Goal: Information Seeking & Learning: Learn about a topic

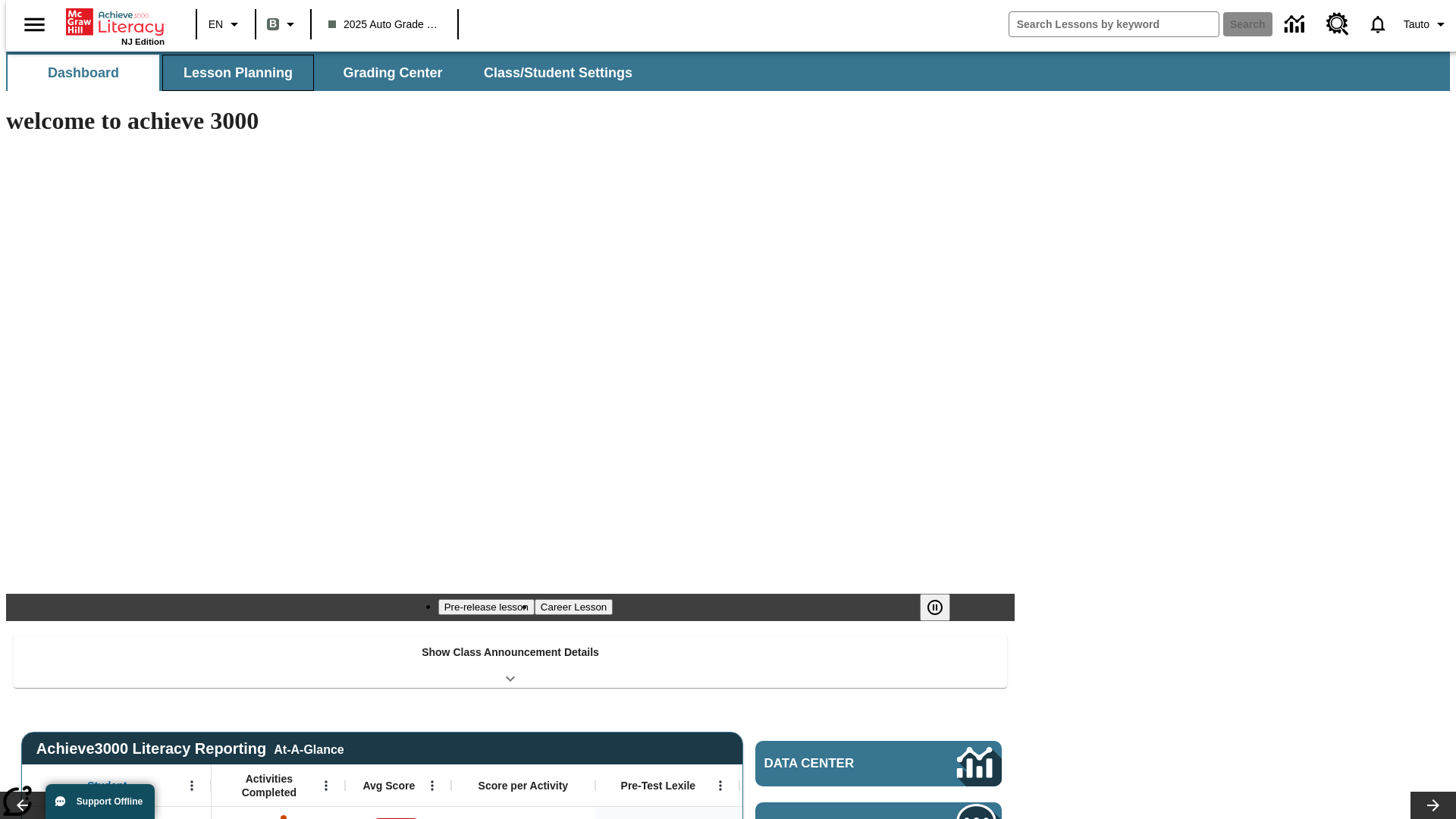
click at [232, 73] on span "Lesson Planning" at bounding box center [238, 73] width 109 height 17
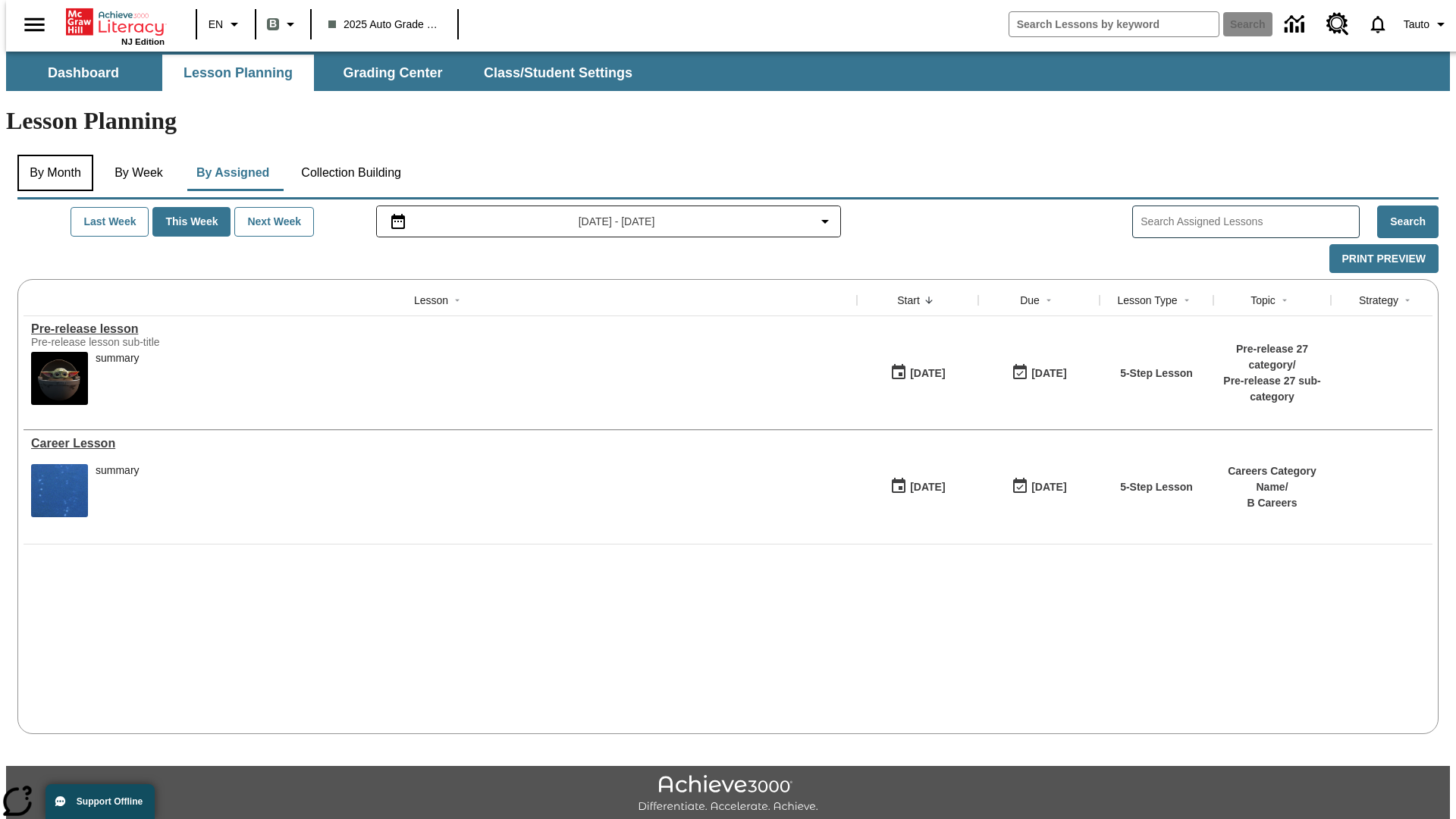
click at [51, 154] on button "By Month" at bounding box center [55, 172] width 75 height 36
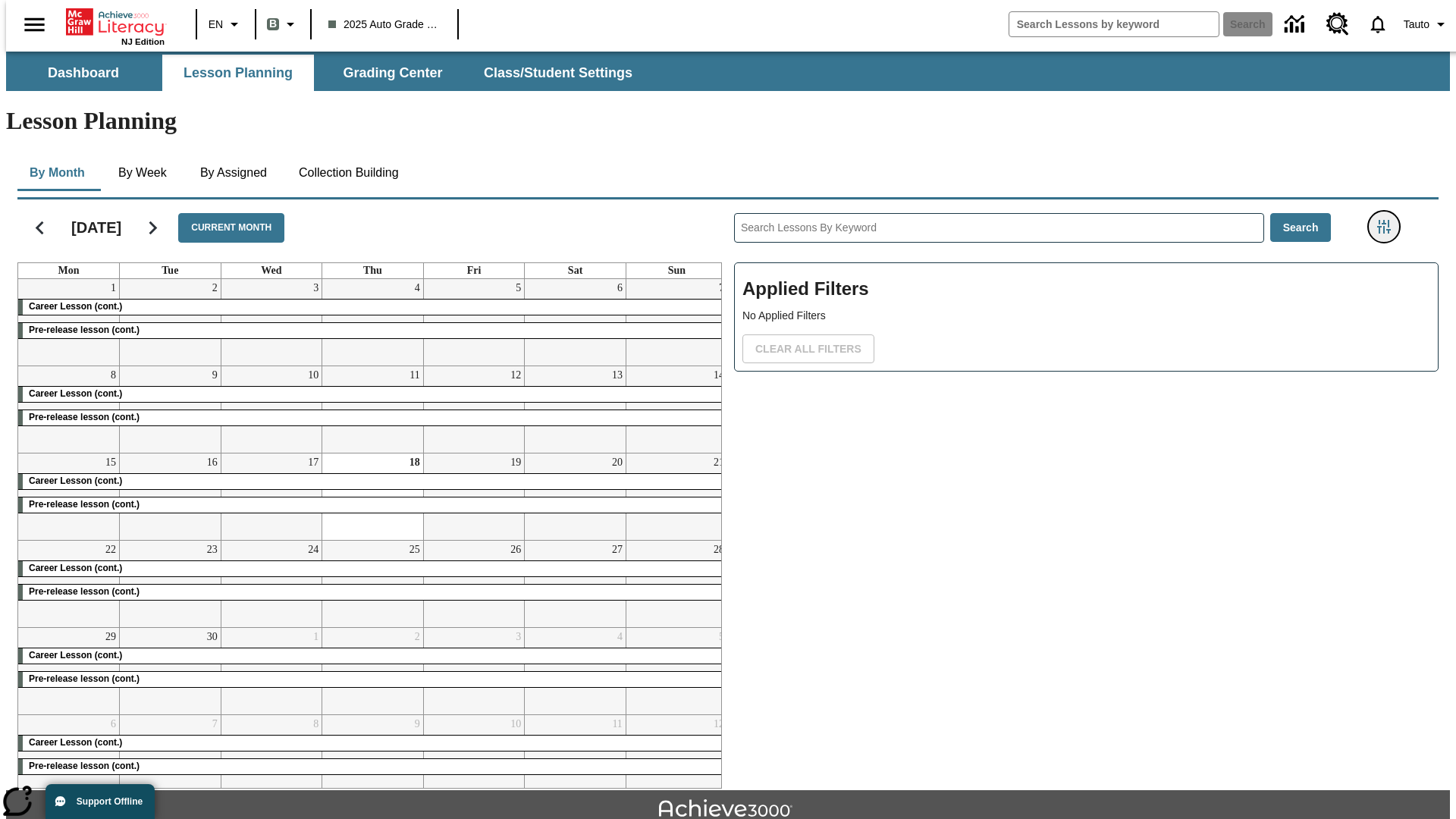
click at [1389, 220] on icon "Filters Side menu" at bounding box center [1384, 227] width 14 height 14
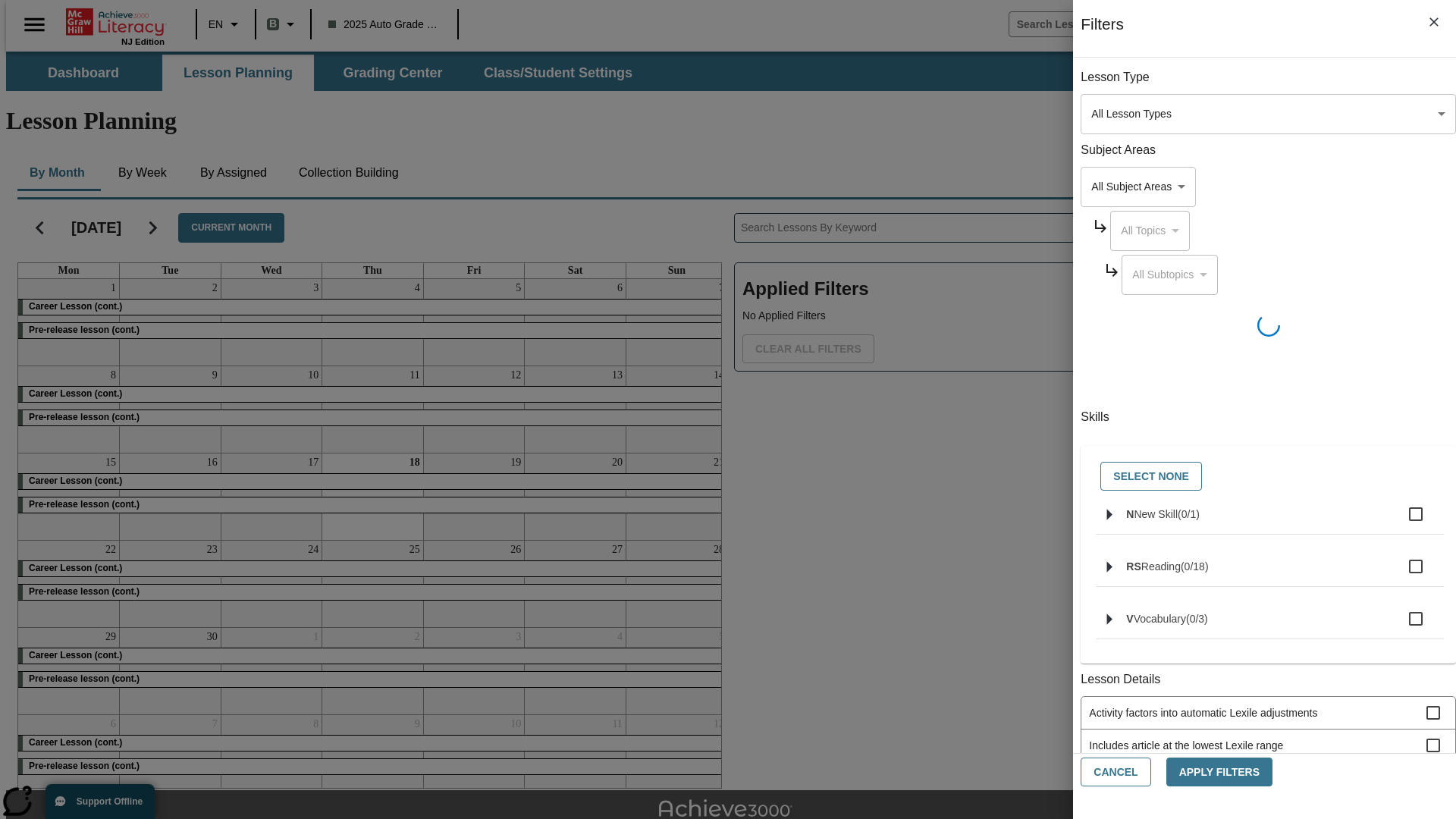
click at [1093, 538] on body "Skip to main content NJ Edition EN B 2025 Auto Grade 1 B Search 0 Tauto Dashboa…" at bounding box center [728, 469] width 1444 height 836
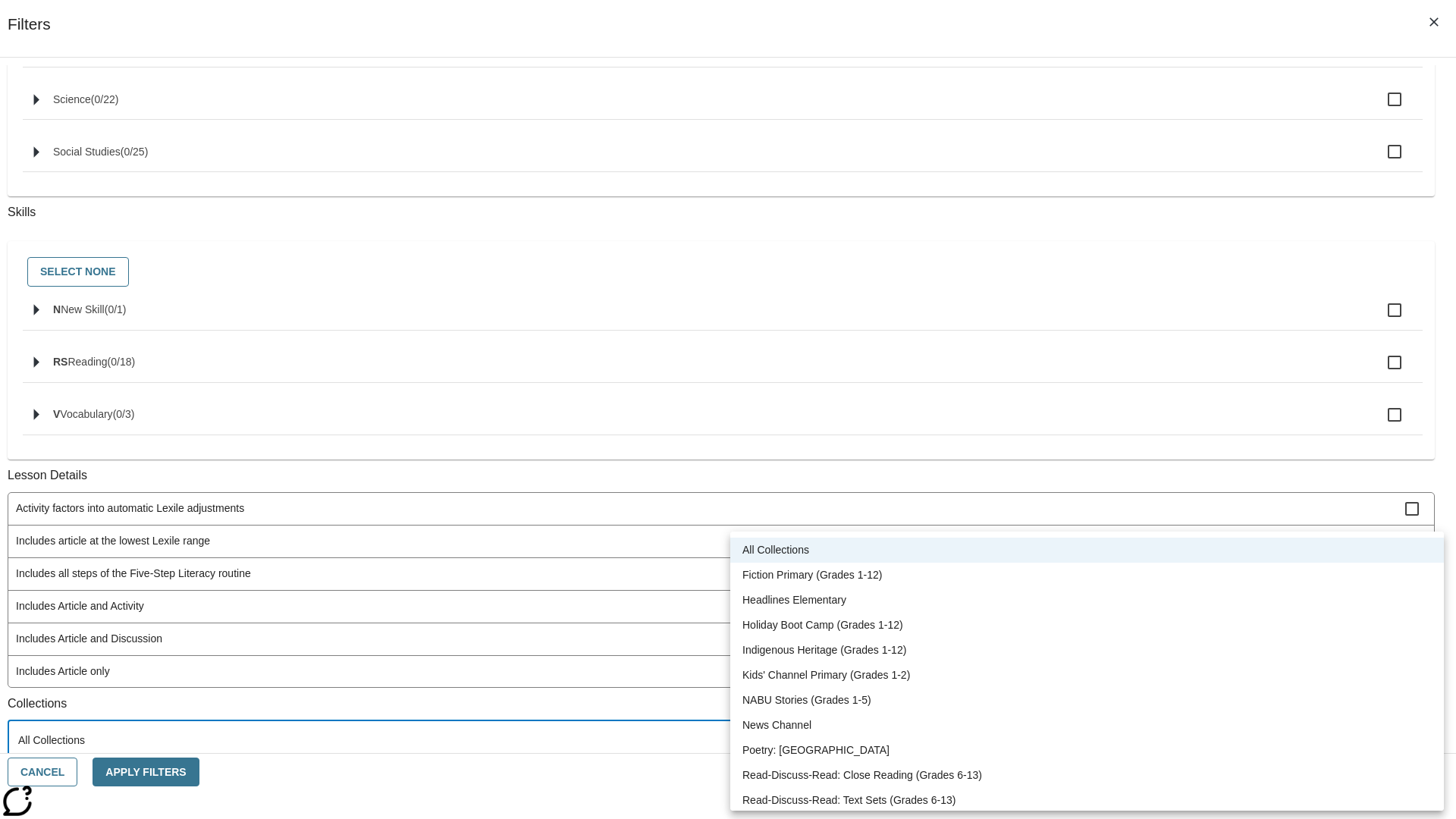
scroll to position [631, 0]
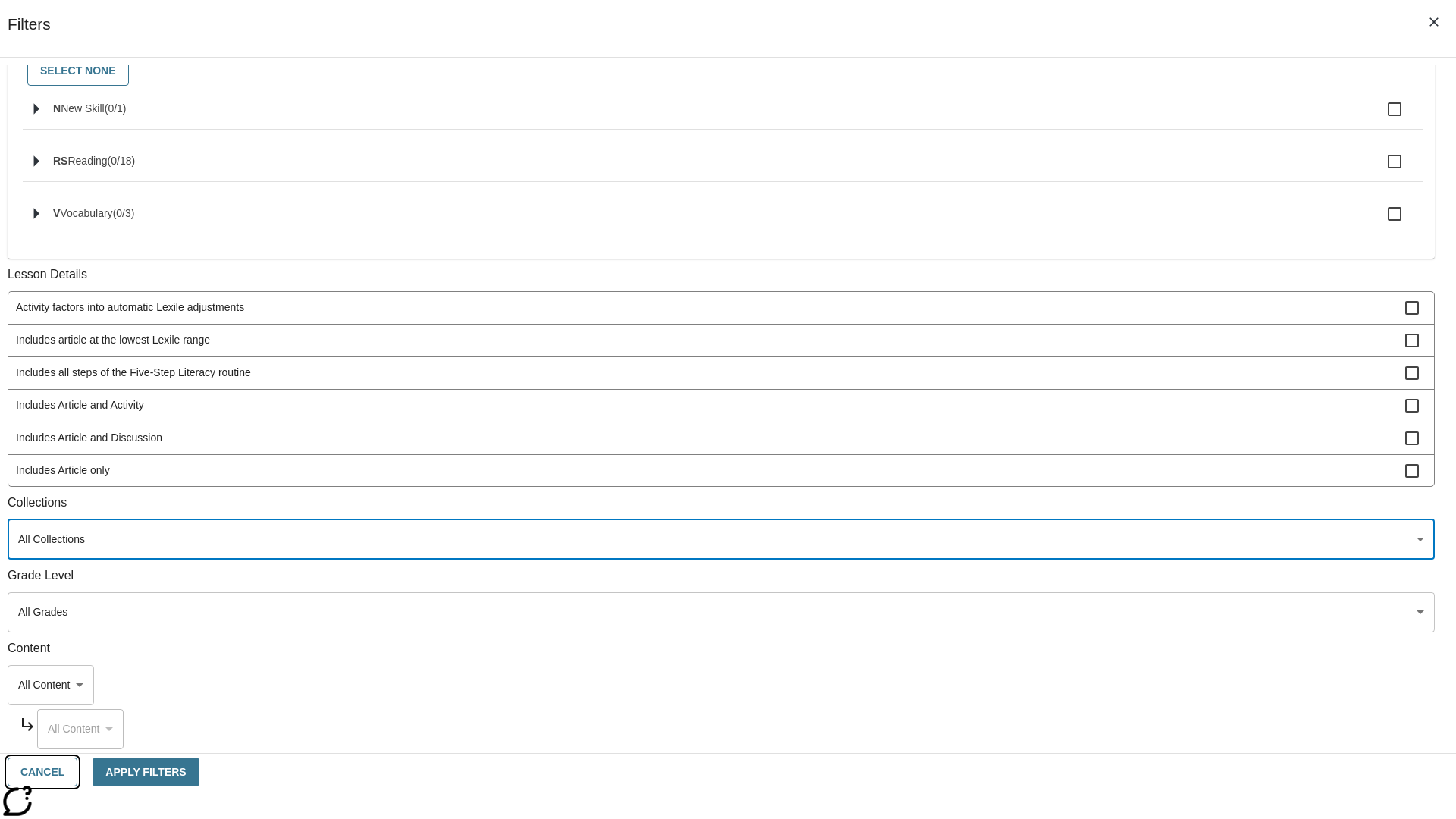
click at [77, 771] on button "Cancel" at bounding box center [42, 772] width 69 height 29
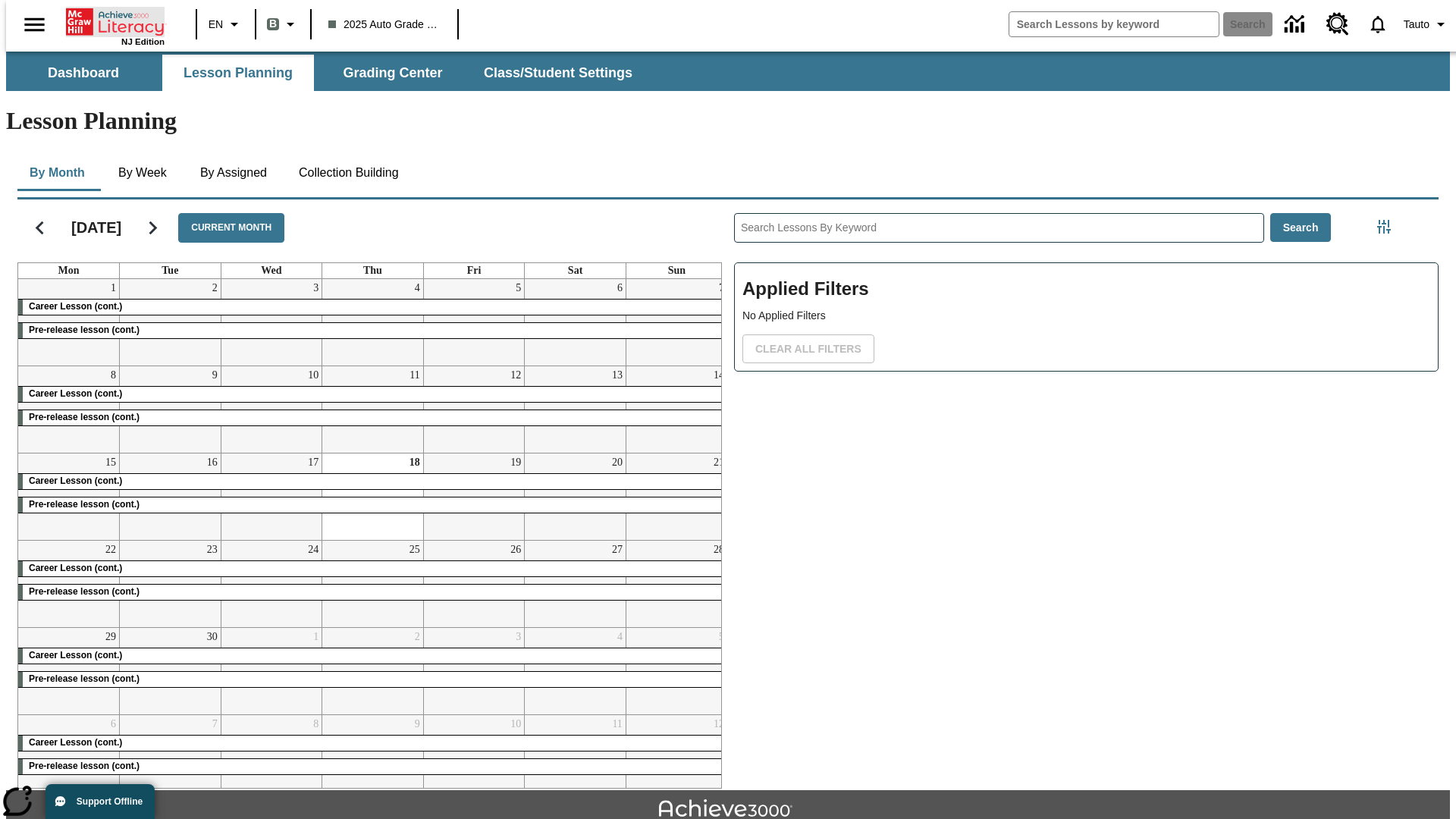
click at [109, 21] on icon "Home" at bounding box center [116, 22] width 101 height 30
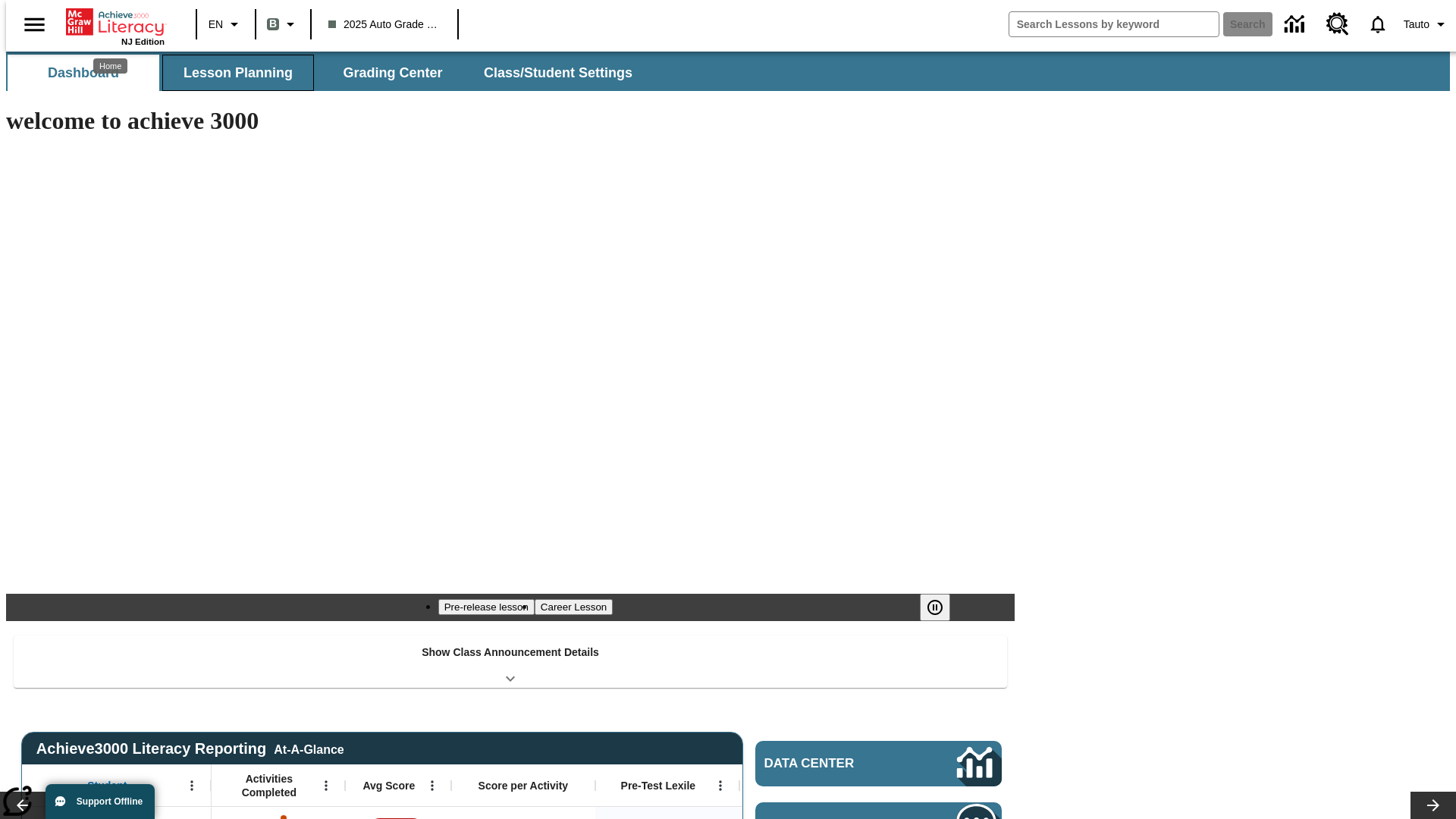
click at [232, 73] on span "Lesson Planning" at bounding box center [238, 73] width 109 height 17
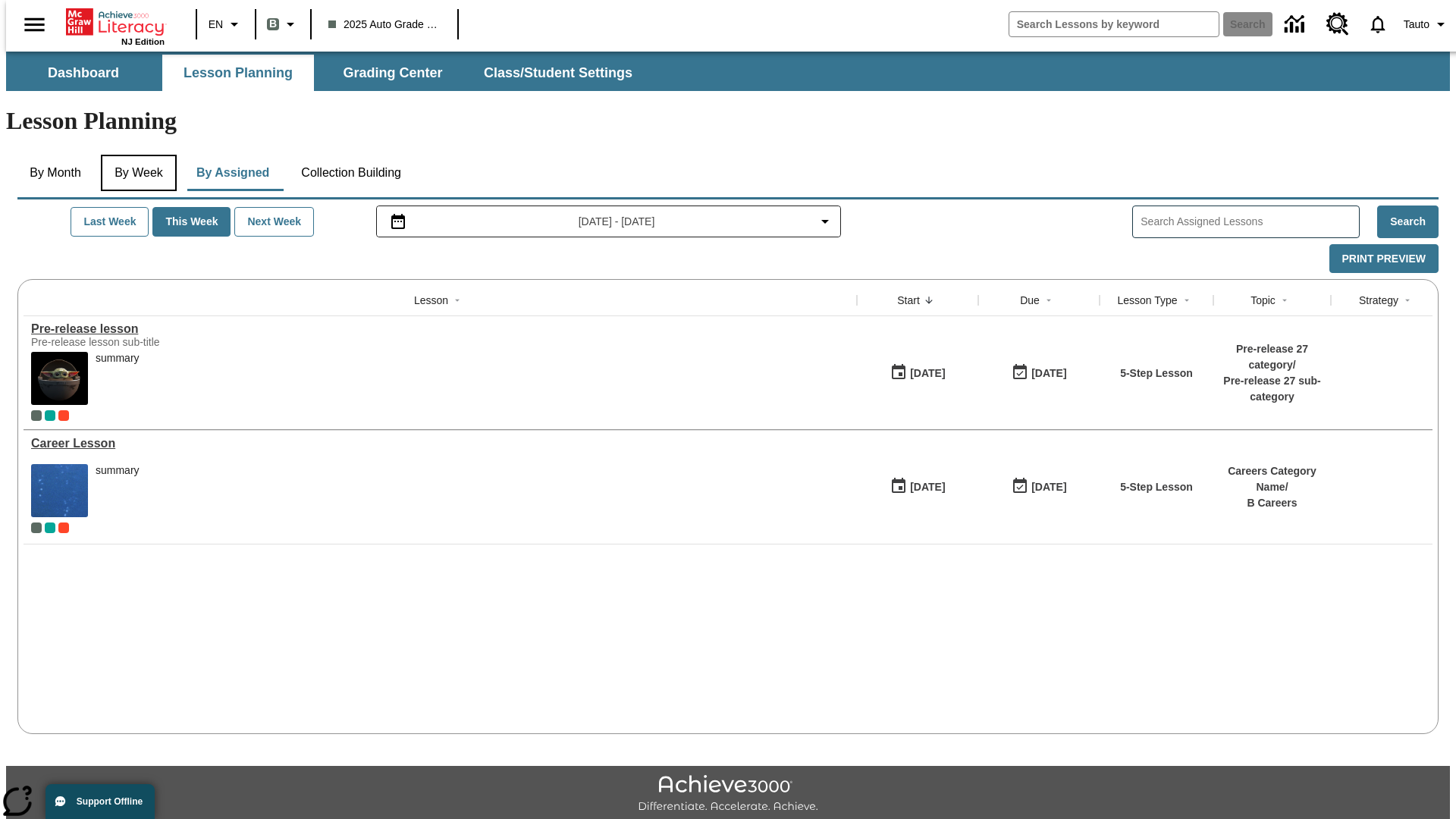
click at [136, 154] on button "By Week" at bounding box center [138, 172] width 75 height 36
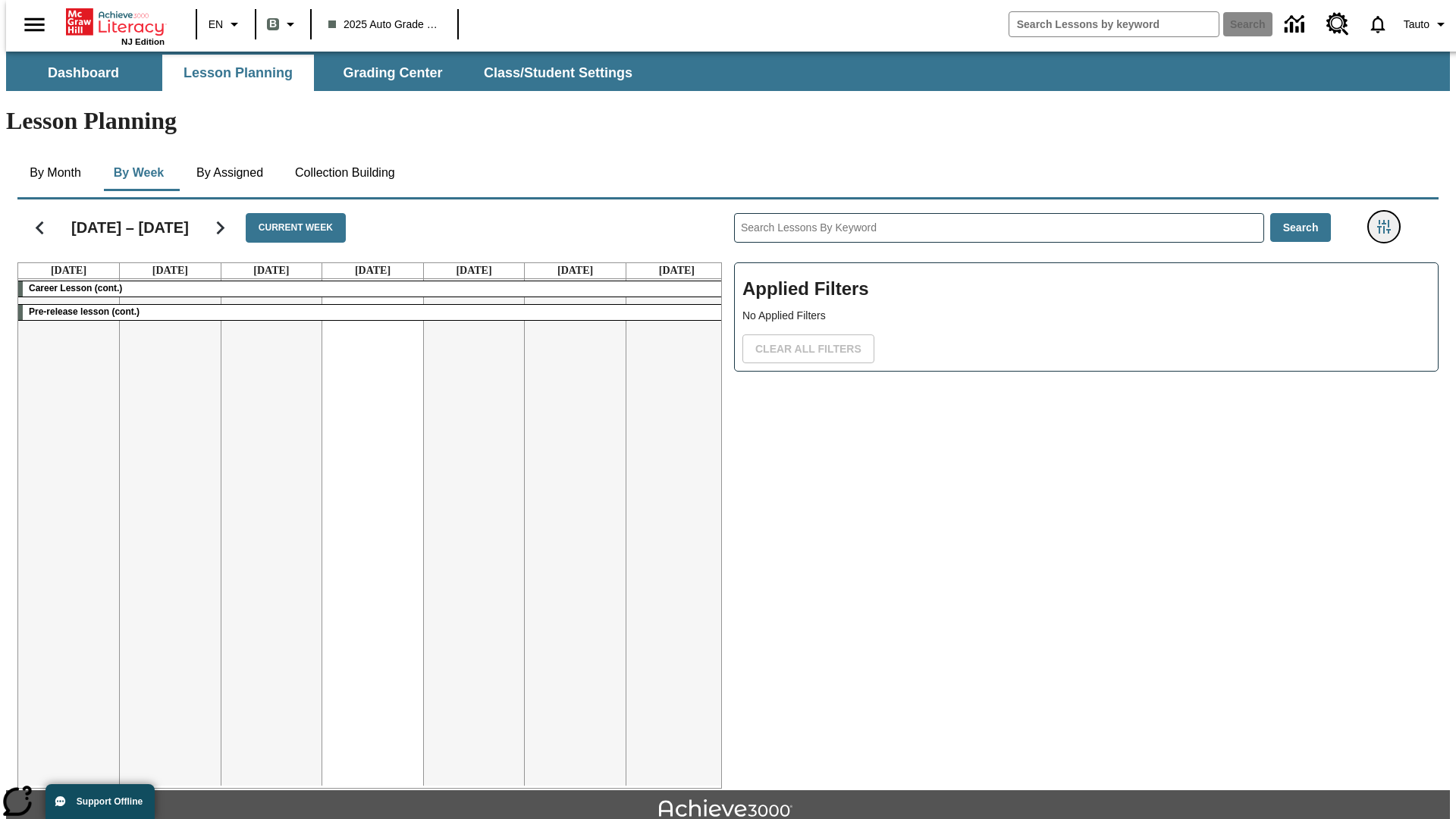
click at [1389, 220] on icon "Filters Side menu" at bounding box center [1384, 227] width 14 height 14
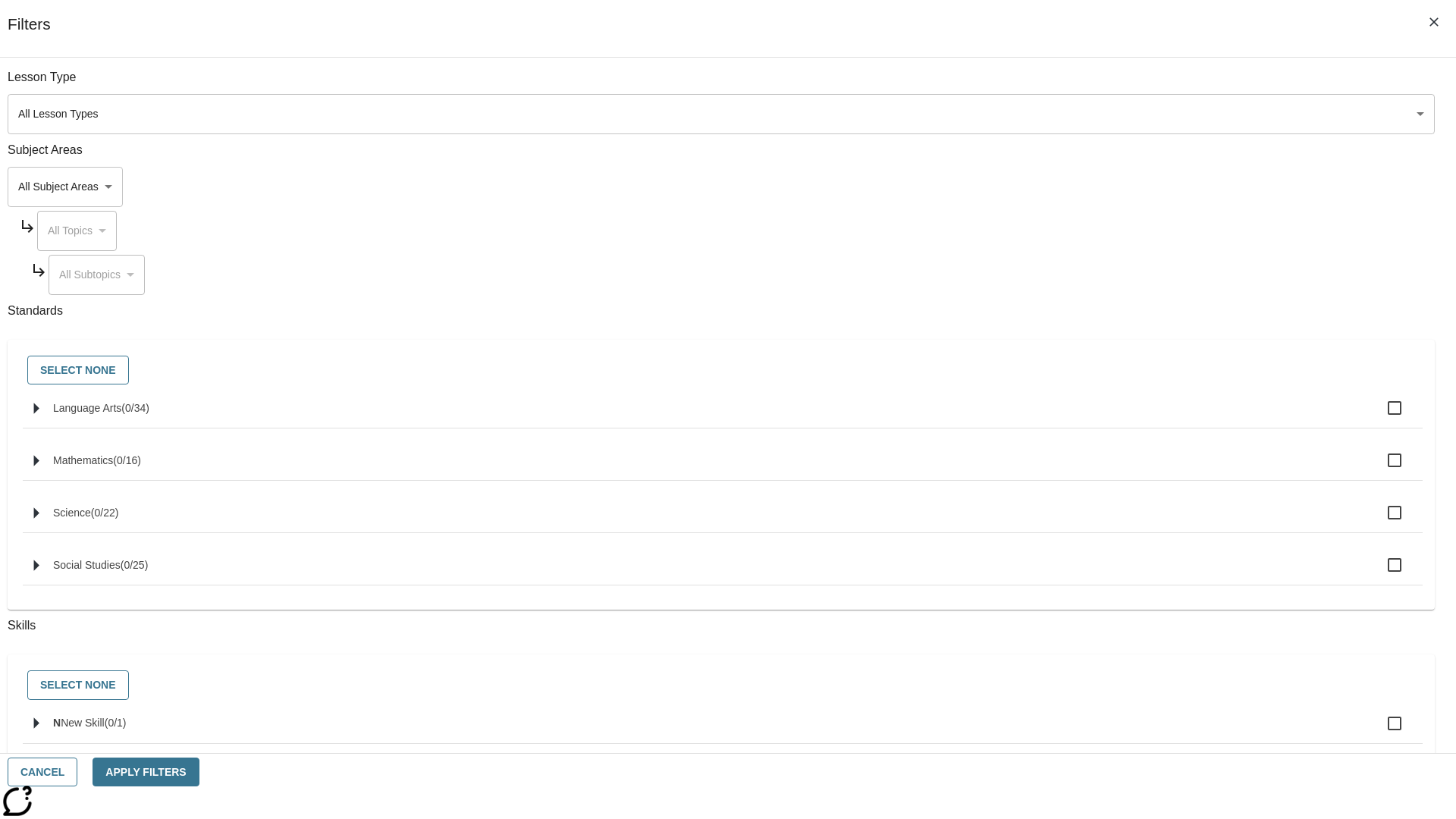
click at [1093, 539] on body "Skip to main content NJ Edition EN B 2025 Auto Grade 1 B Search 0 Tauto Dashboa…" at bounding box center [728, 469] width 1444 height 836
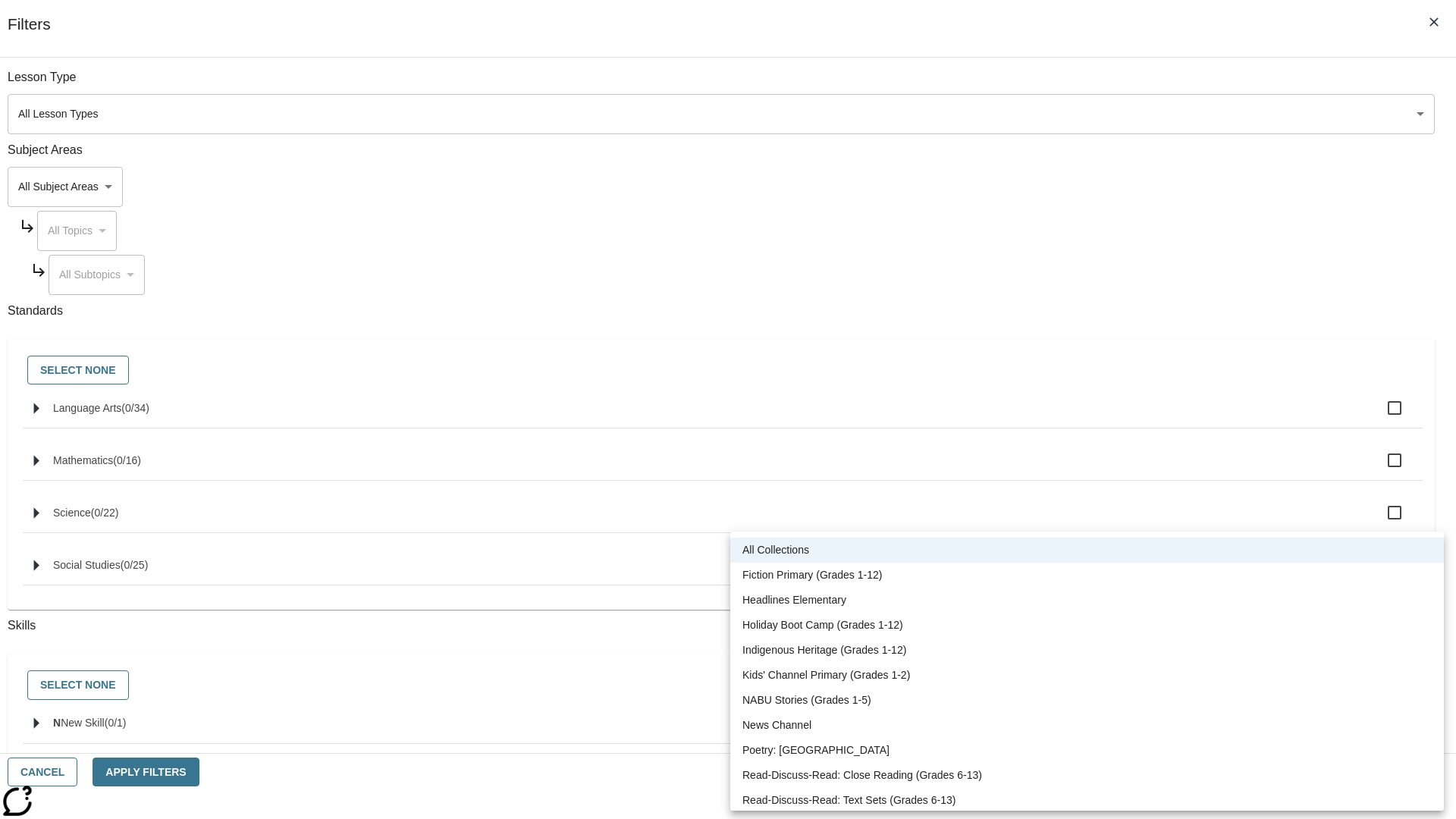
scroll to position [631, 0]
